Goal: Transaction & Acquisition: Obtain resource

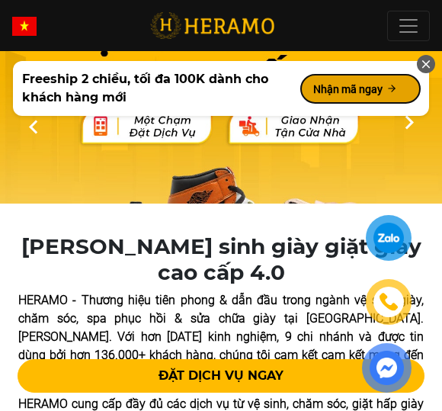
click at [325, 91] on button "Nhận mã ngay" at bounding box center [360, 89] width 119 height 28
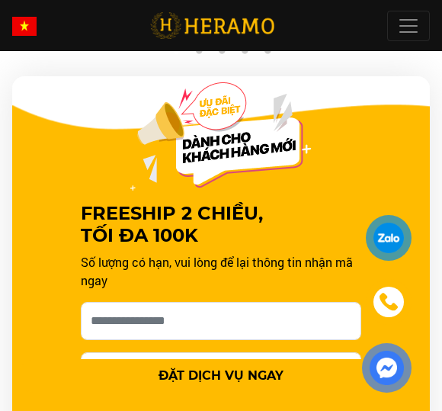
scroll to position [1780, 0]
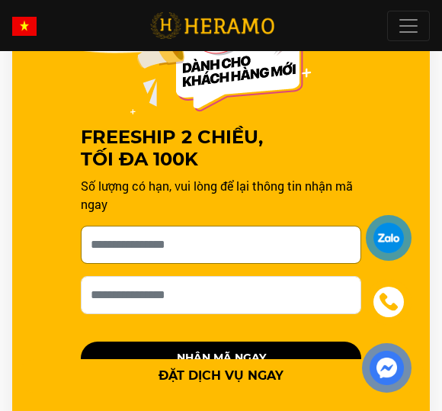
click at [163, 247] on input "[PERSON_NAME] xin tên của bạn nhé *" at bounding box center [221, 245] width 280 height 38
type input "*********"
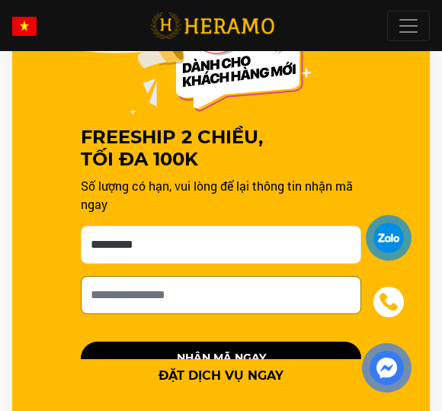
click at [159, 301] on input "Số điện thoại HERAMO có thể liên hệ là *" at bounding box center [221, 295] width 280 height 38
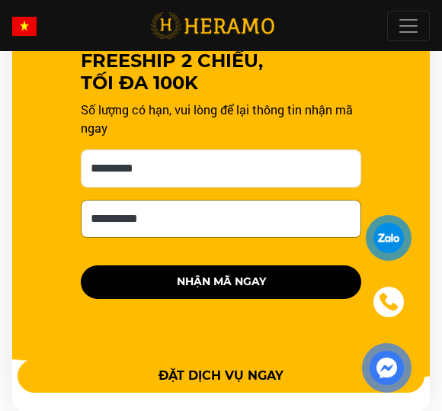
type input "**********"
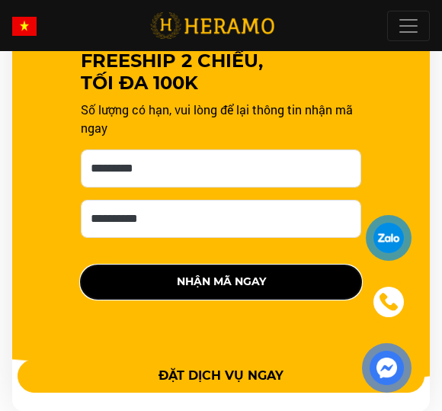
click at [202, 283] on button "NHẬN MÃ NGAY" at bounding box center [221, 282] width 280 height 34
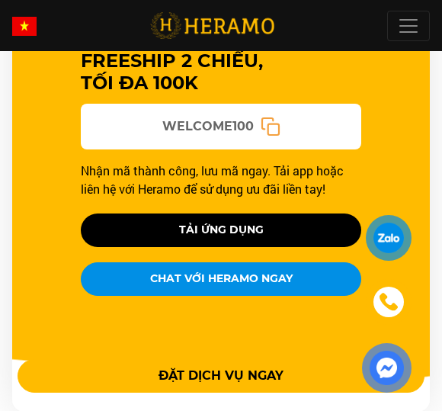
click at [271, 126] on icon at bounding box center [271, 127] width 20 height 20
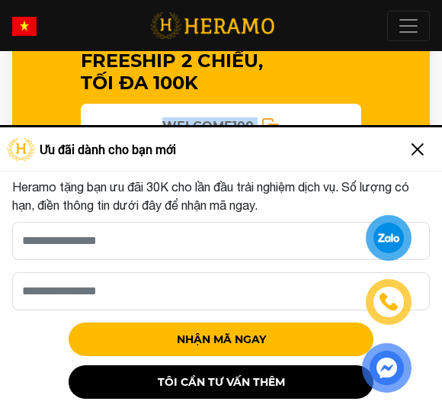
click at [418, 149] on img at bounding box center [417, 149] width 24 height 24
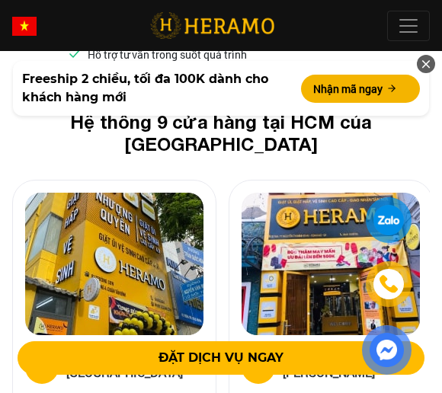
scroll to position [7647, 0]
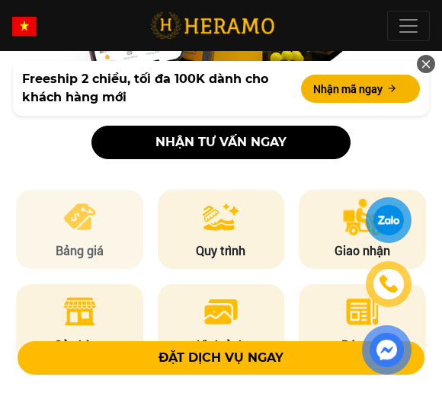
click at [71, 242] on p "Bảng giá" at bounding box center [79, 251] width 127 height 18
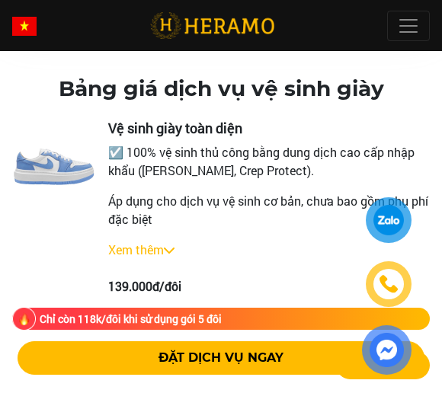
scroll to position [2313, 0]
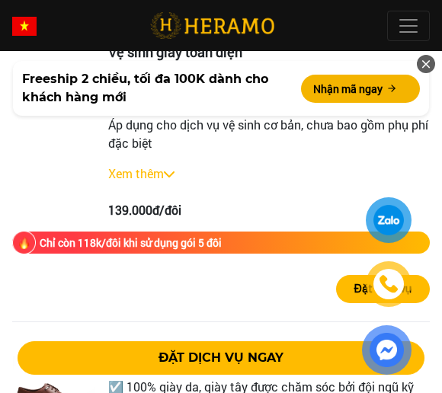
click at [321, 155] on div "Vệ sinh giày toàn diện ☑️ 100% vệ sinh thủ công bằng dung dịch cao cấp nhập khẩ…" at bounding box center [269, 131] width 322 height 175
click at [281, 142] on p "Áp dụng cho dịch vụ vệ sinh cơ bản, chưa bao gồm phụ phí đặc biệt" at bounding box center [269, 134] width 322 height 37
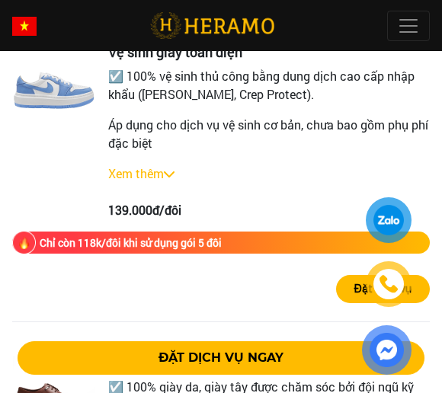
scroll to position [2237, 0]
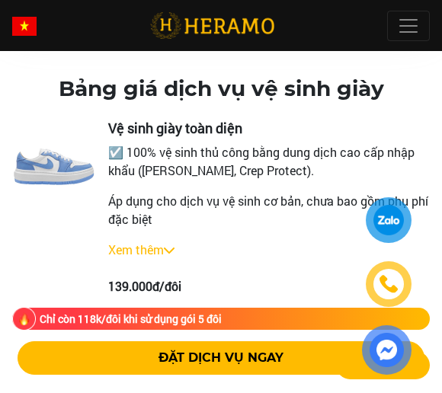
click at [140, 254] on link "Xem thêm" at bounding box center [136, 250] width 56 height 16
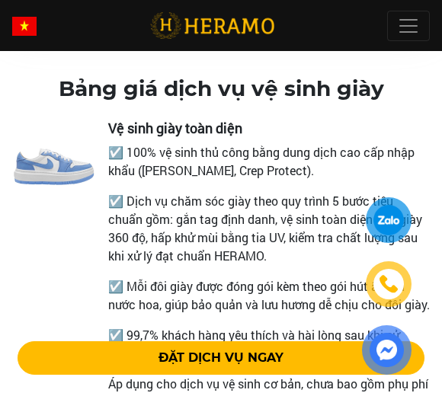
scroll to position [2161, 0]
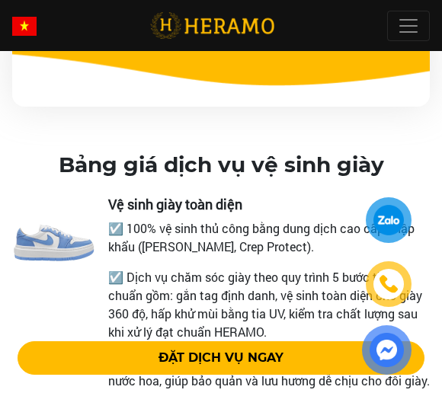
click at [72, 210] on img at bounding box center [54, 239] width 84 height 84
click at [69, 226] on img at bounding box center [54, 239] width 84 height 84
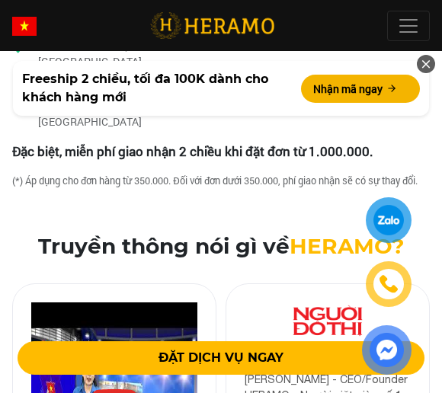
scroll to position [6504, 0]
